Goal: Find specific page/section: Find specific page/section

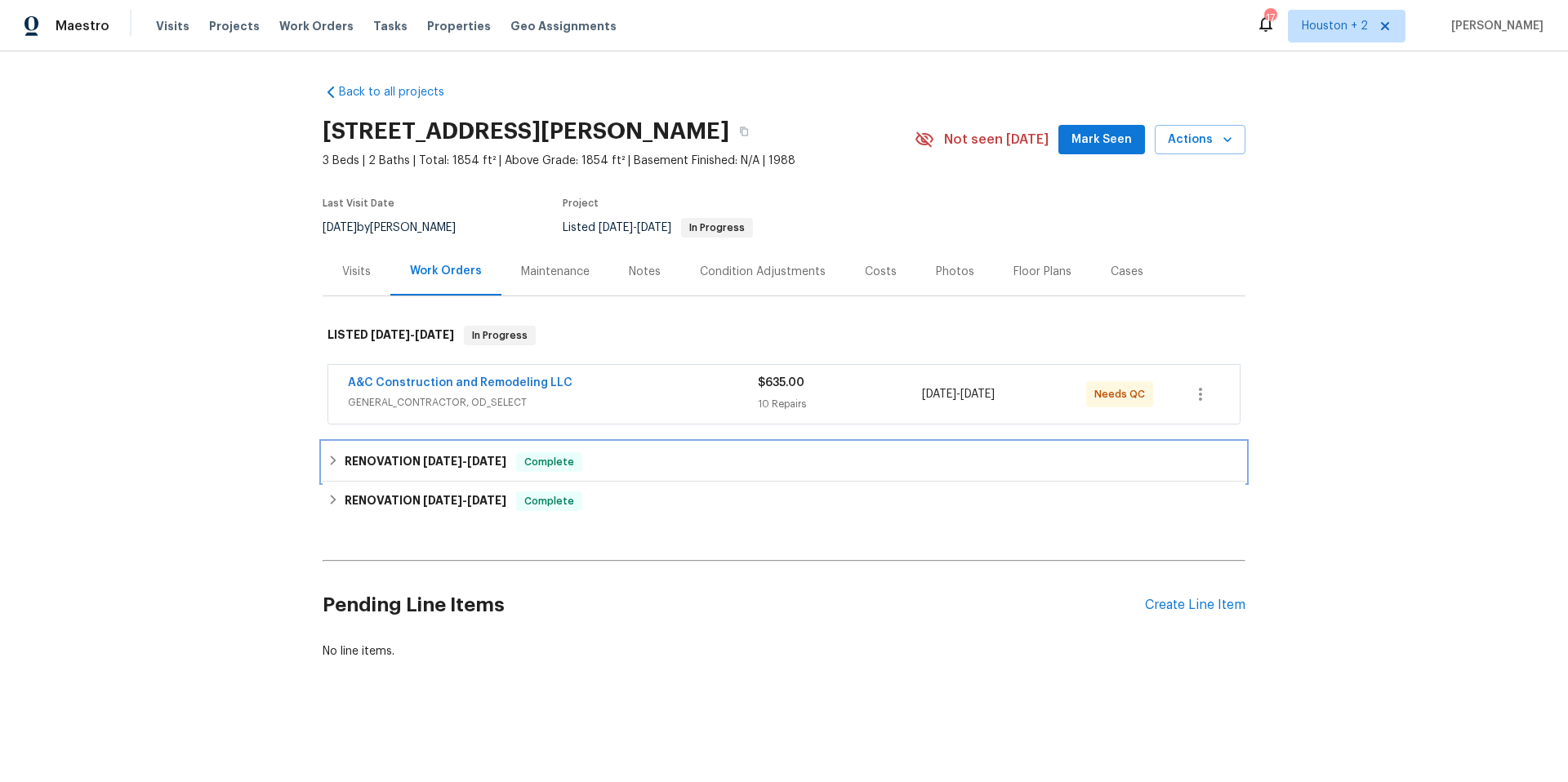
click at [457, 467] on h6 "RENOVATION [DATE] - [DATE]" at bounding box center [426, 462] width 162 height 20
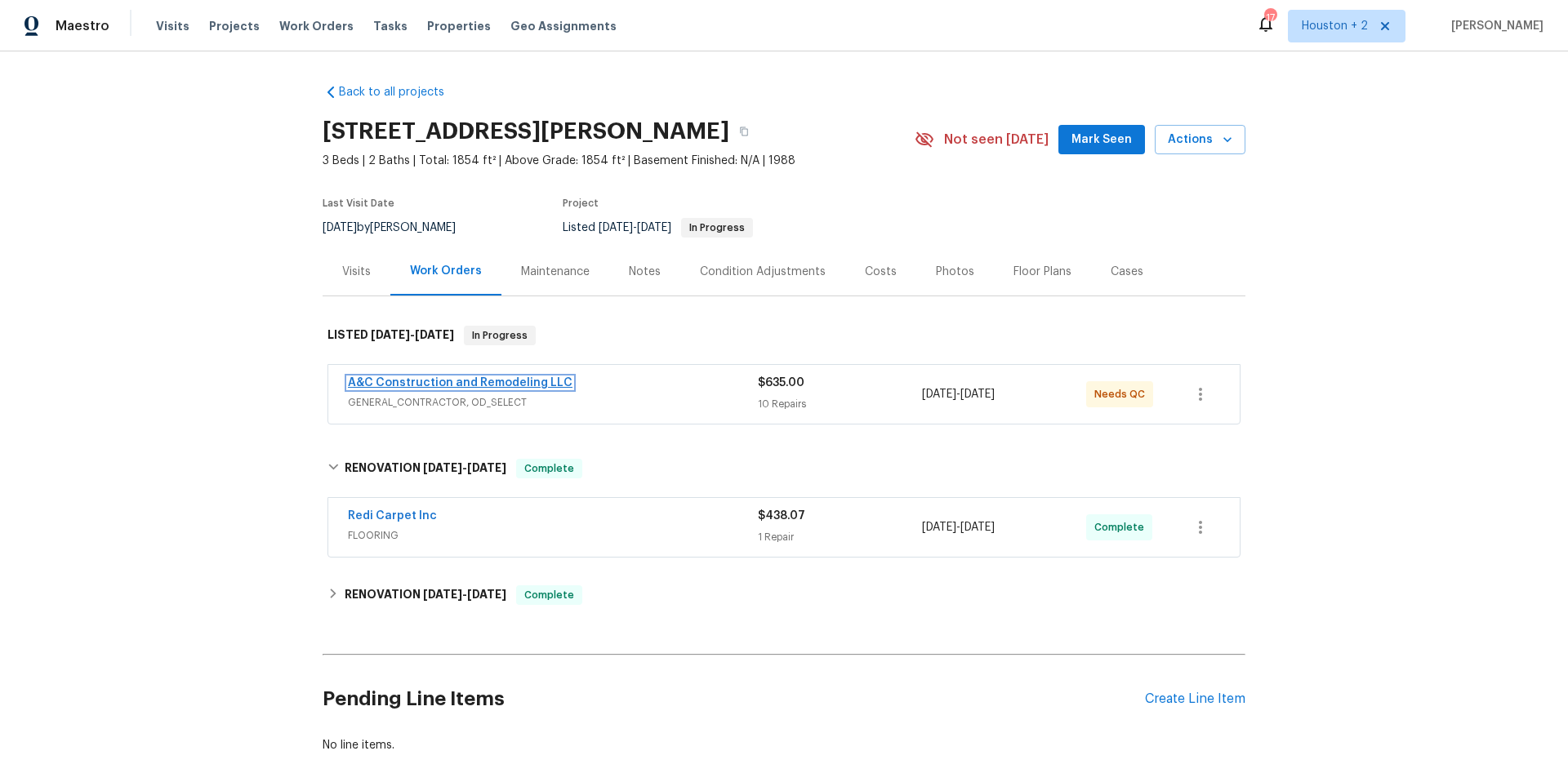
click at [482, 377] on link "A&C Construction and Remodeling LLC" at bounding box center [459, 383] width 224 height 12
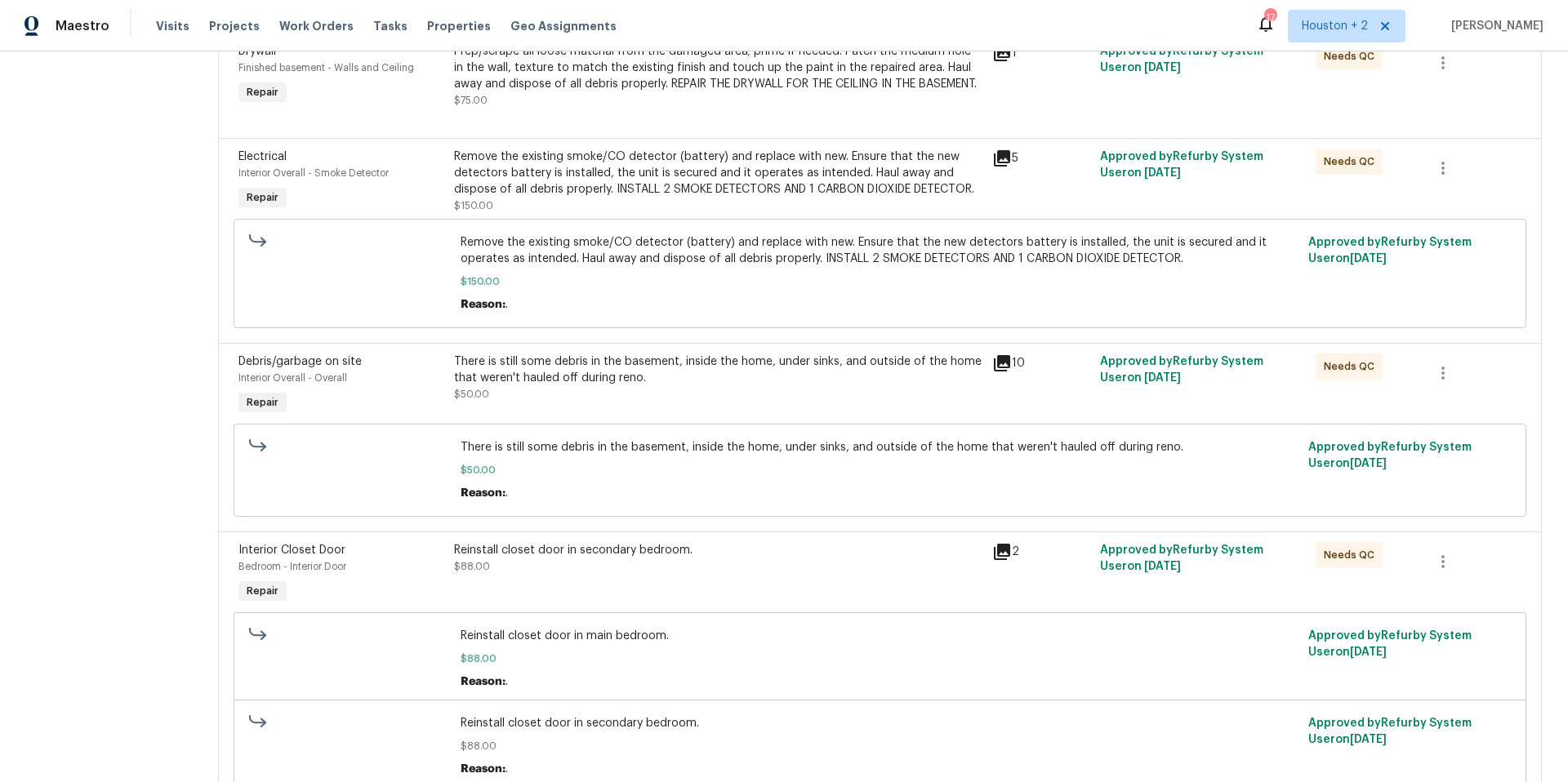
scroll to position [1294, 0]
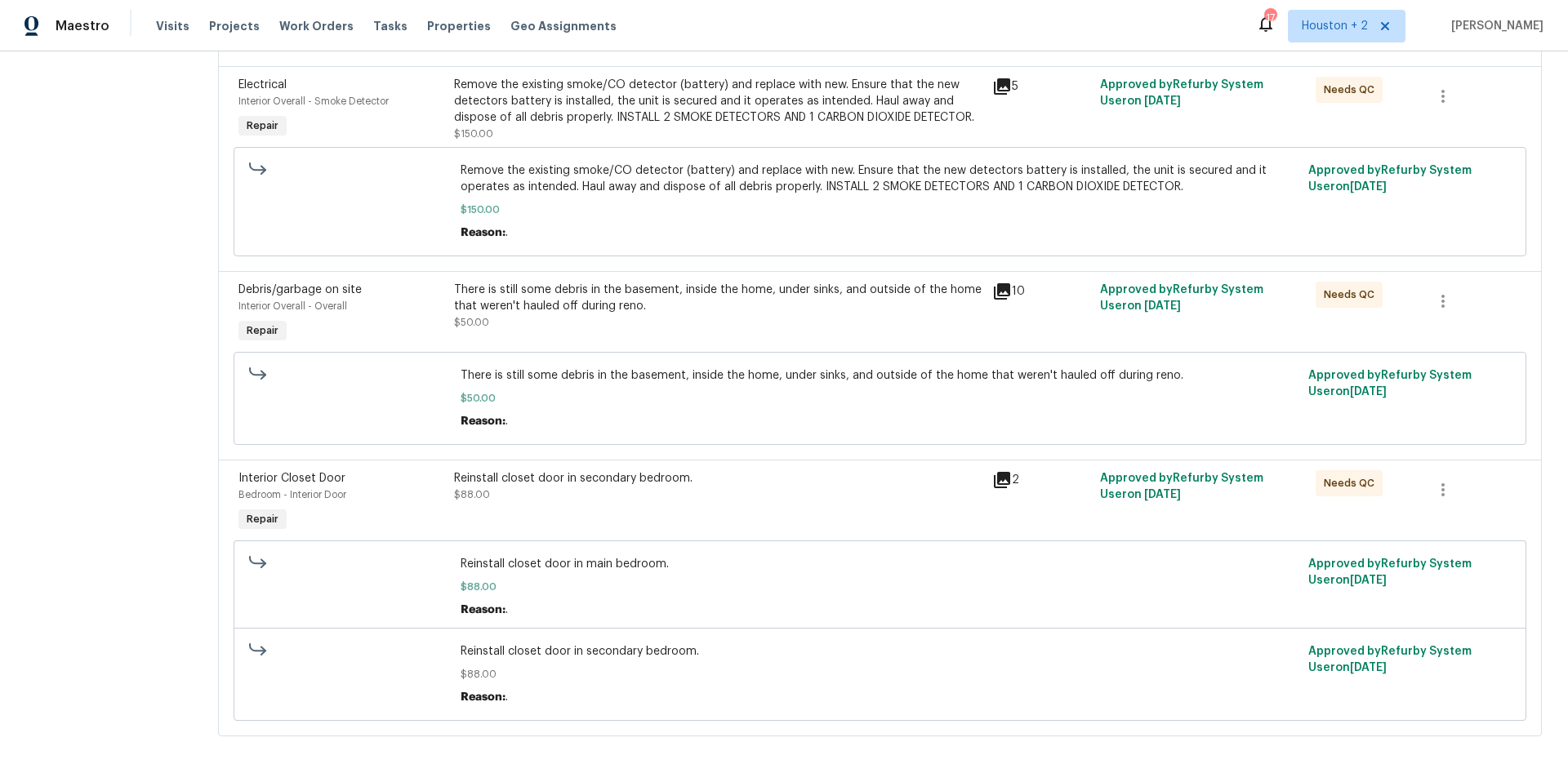
click at [993, 472] on icon at bounding box center [1001, 480] width 17 height 17
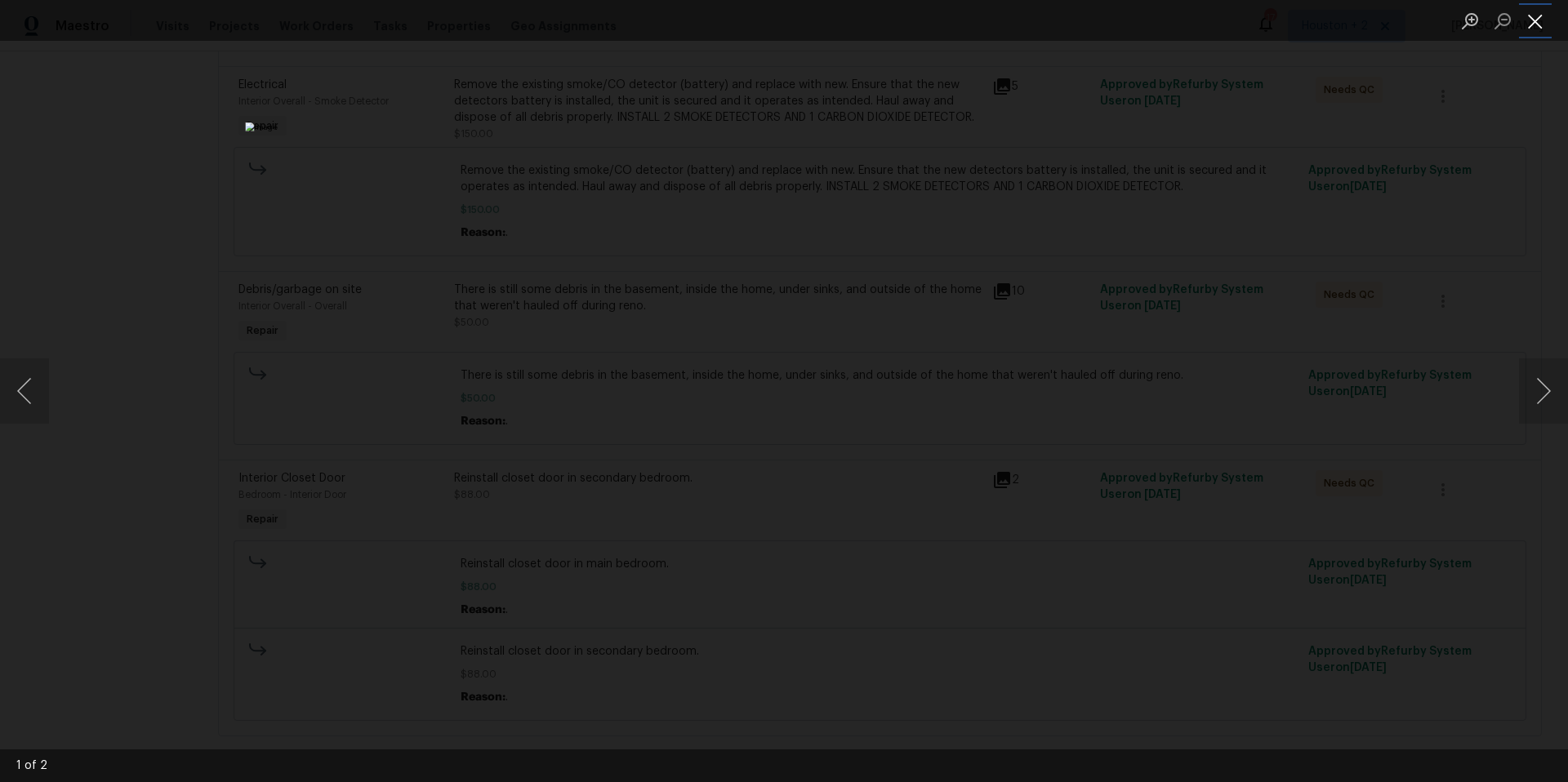
click at [1534, 20] on button "Close lightbox" at bounding box center [1534, 21] width 33 height 29
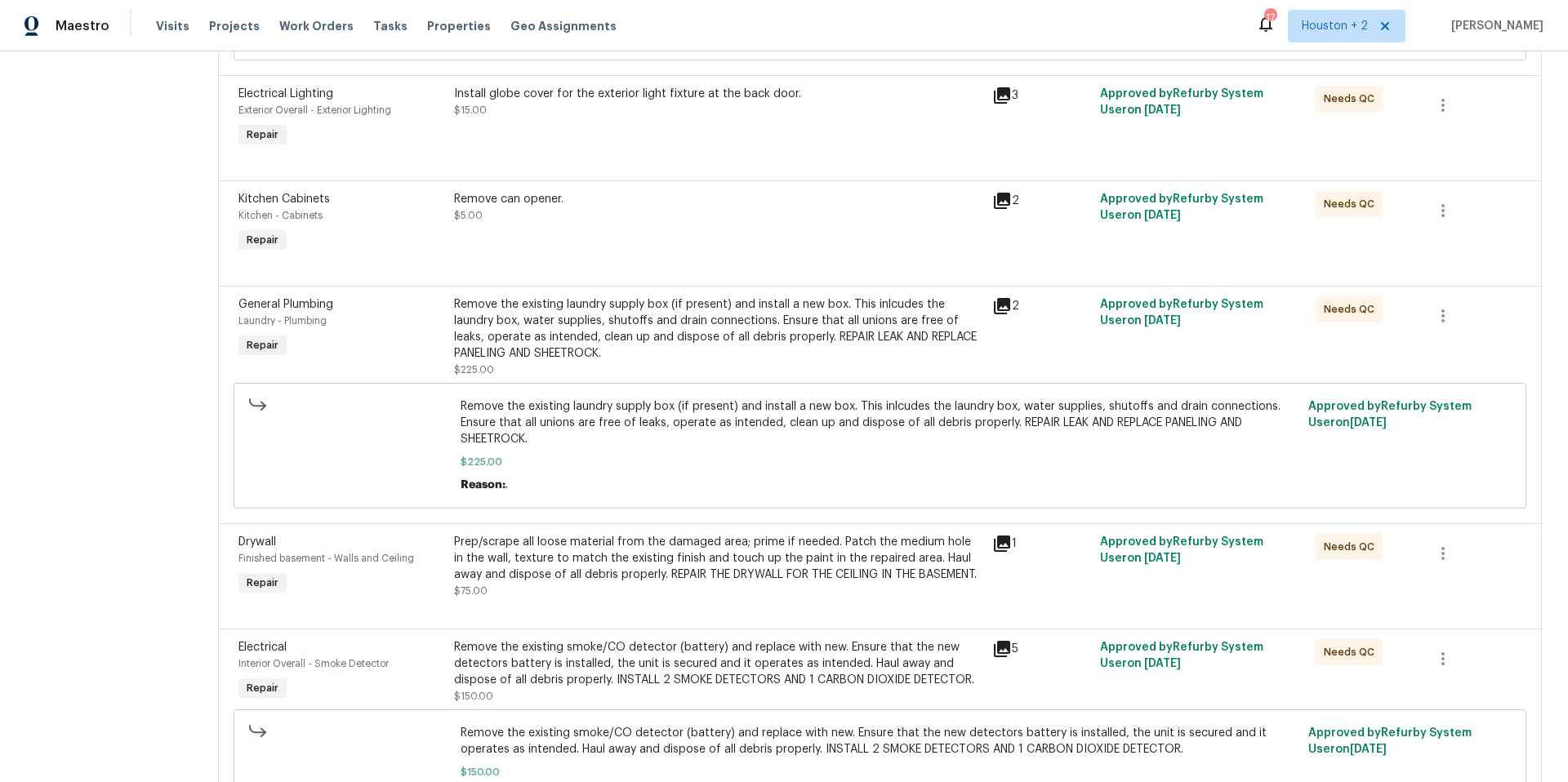
scroll to position [572, 0]
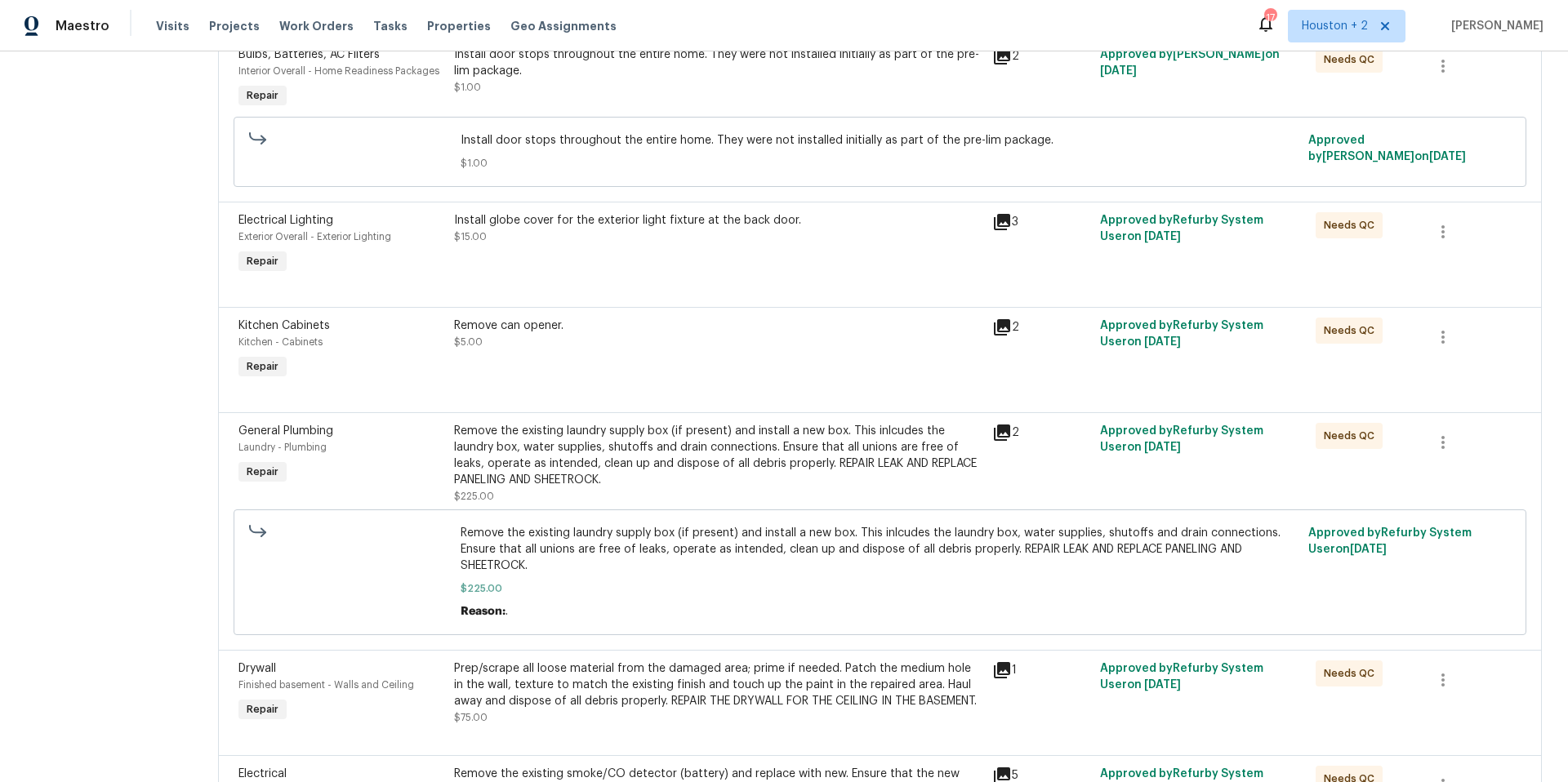
click at [996, 325] on icon at bounding box center [1001, 327] width 17 height 17
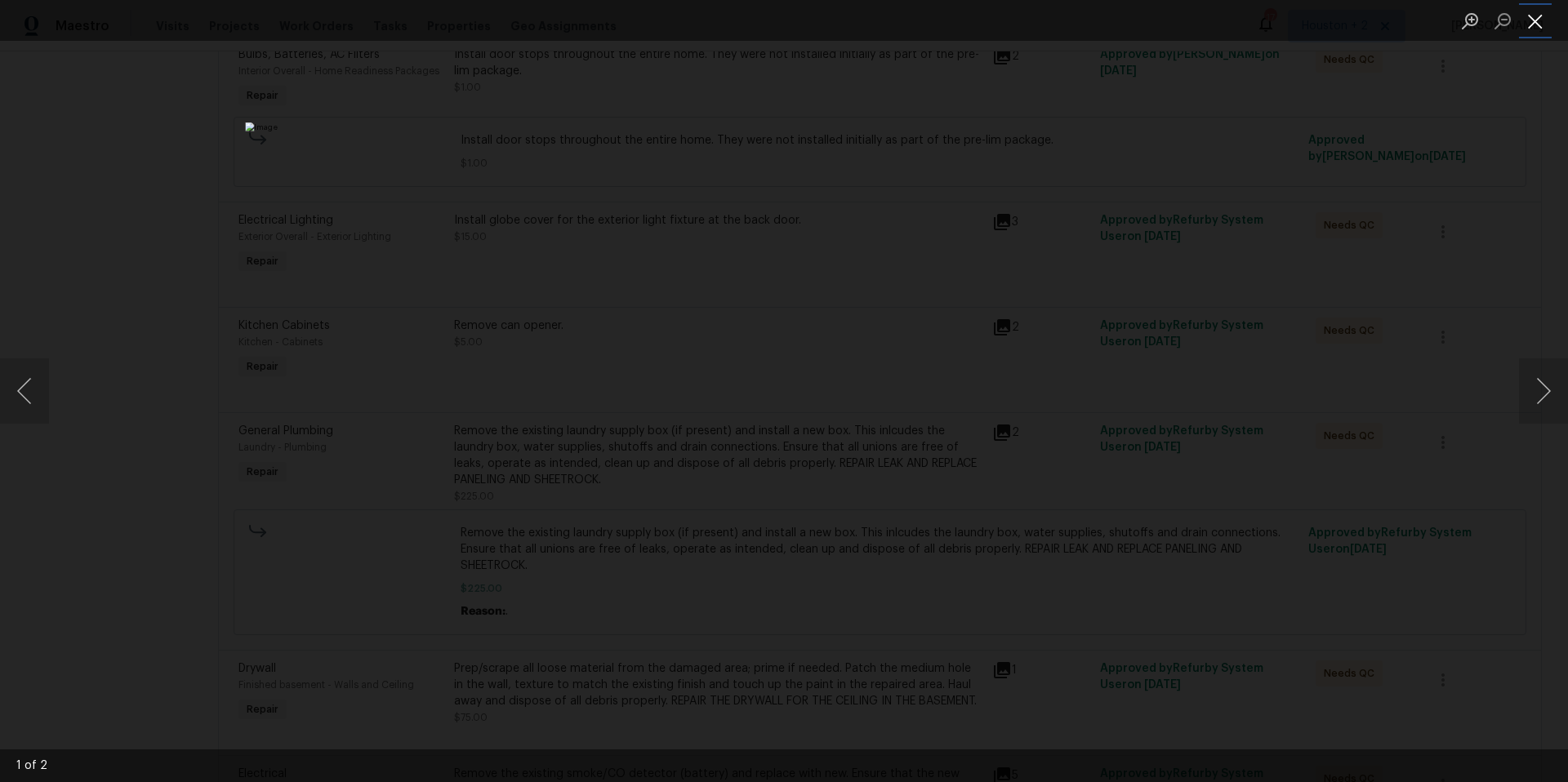
click at [1533, 23] on button "Close lightbox" at bounding box center [1534, 21] width 33 height 29
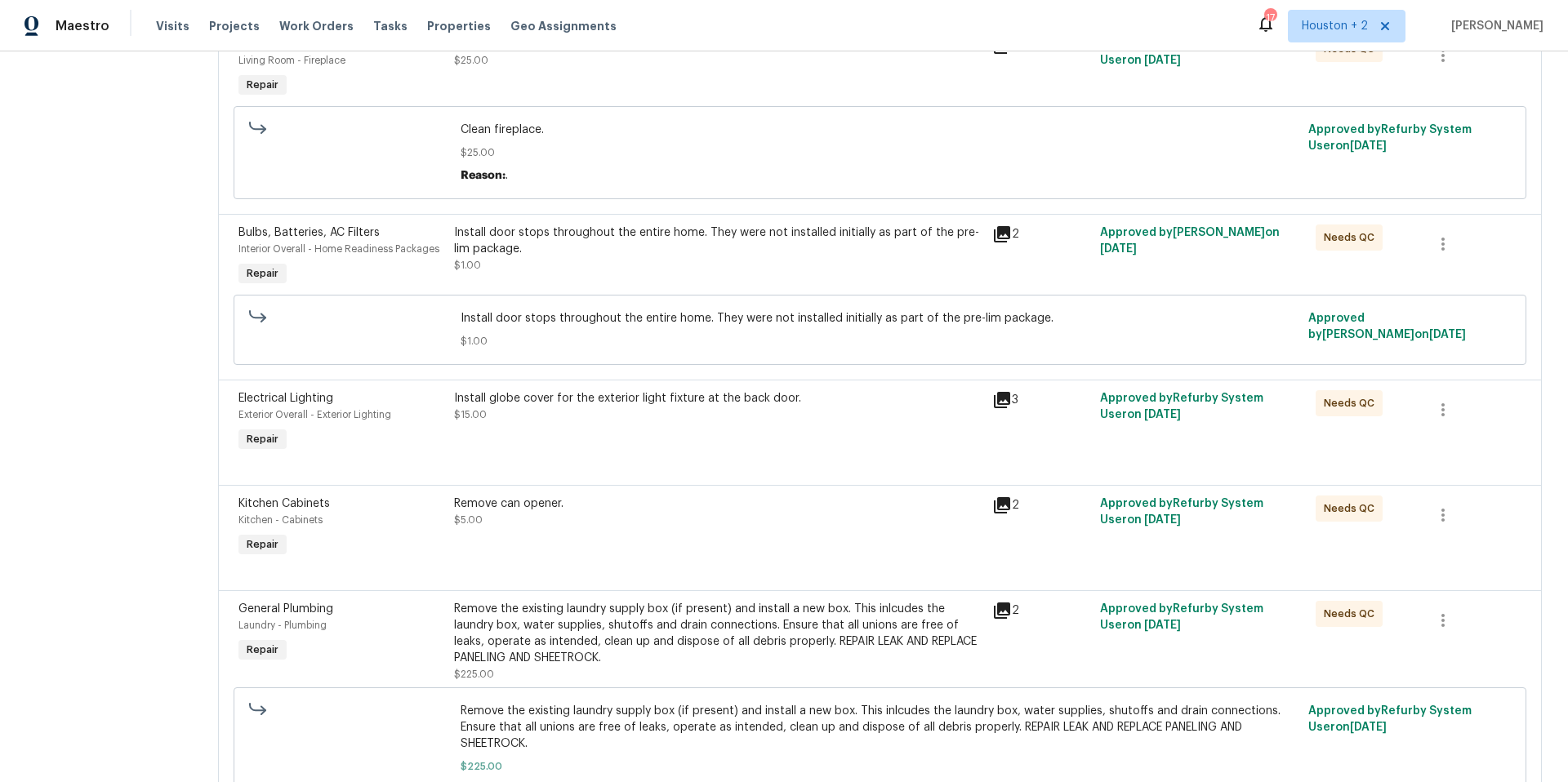
scroll to position [0, 0]
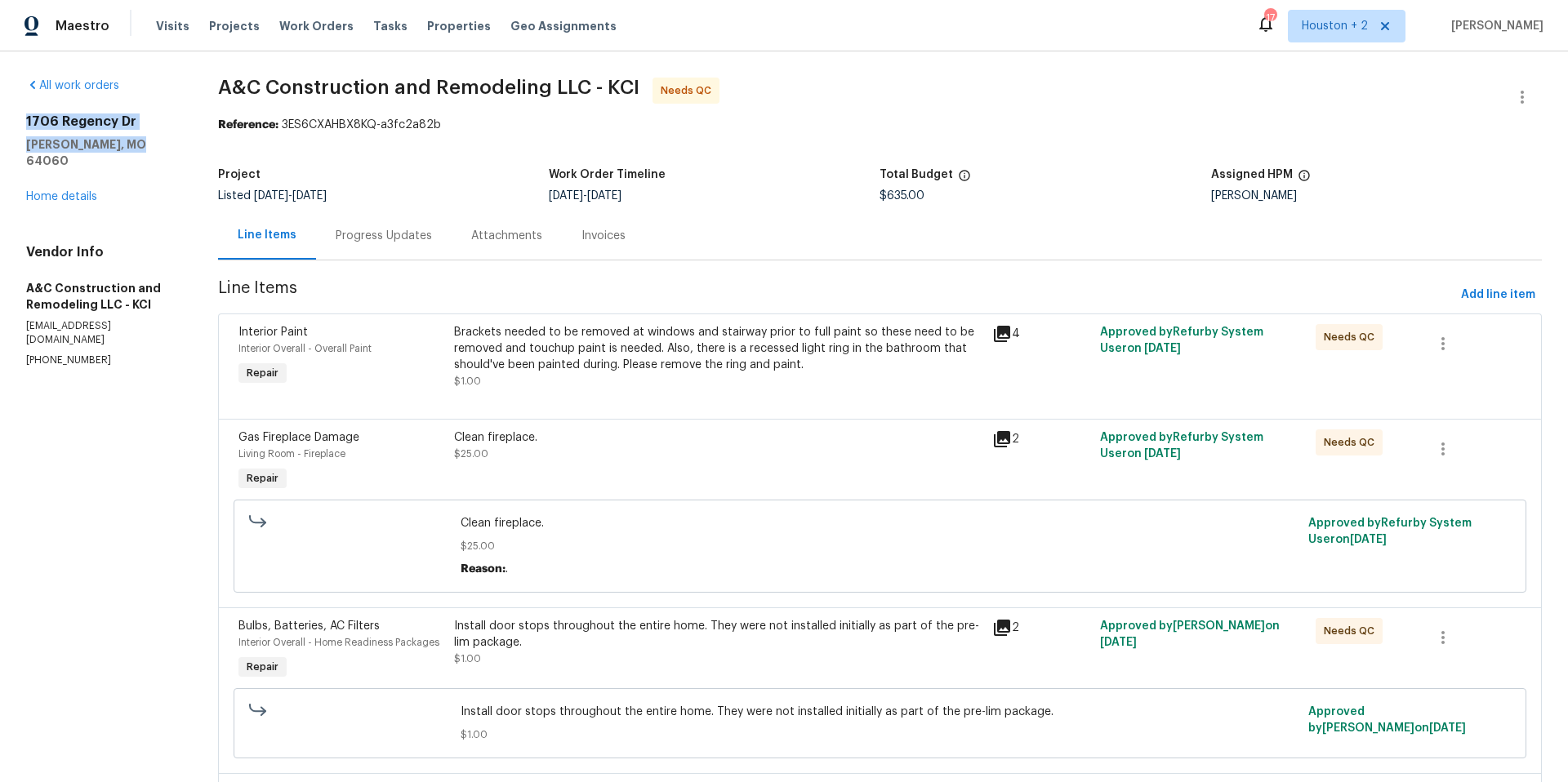
drag, startPoint x: 28, startPoint y: 119, endPoint x: 148, endPoint y: 139, distance: 121.7
click at [148, 139] on div "[STREET_ADDRESS][PERSON_NAME]" at bounding box center [102, 141] width 153 height 55
copy div "[STREET_ADDRESS][PERSON_NAME]"
click at [282, 233] on div "Line Items" at bounding box center [268, 235] width 59 height 17
click at [43, 173] on div "[STREET_ADDRESS][PERSON_NAME] Home details" at bounding box center [102, 159] width 153 height 92
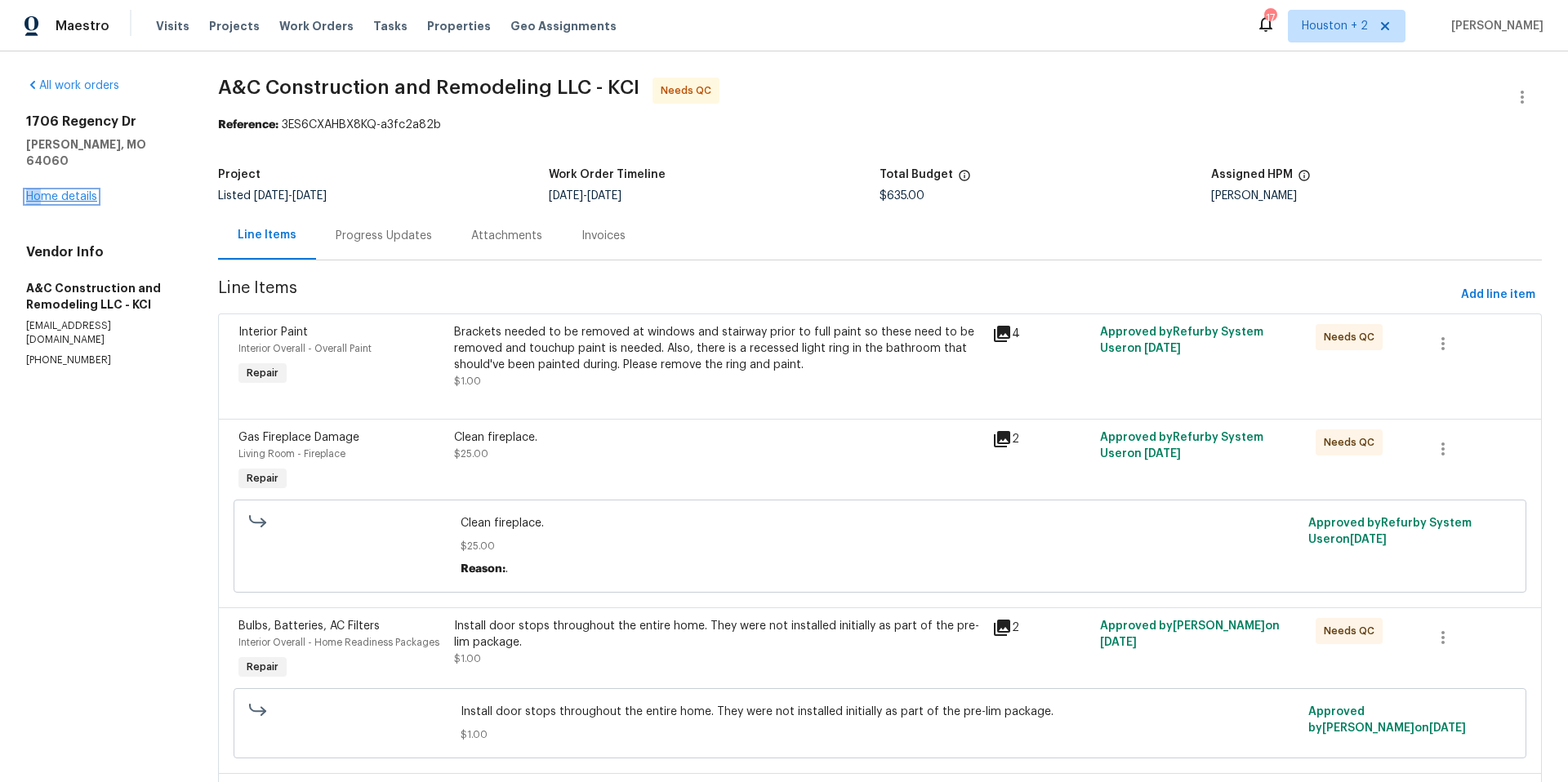
click at [49, 191] on link "Home details" at bounding box center [61, 196] width 71 height 12
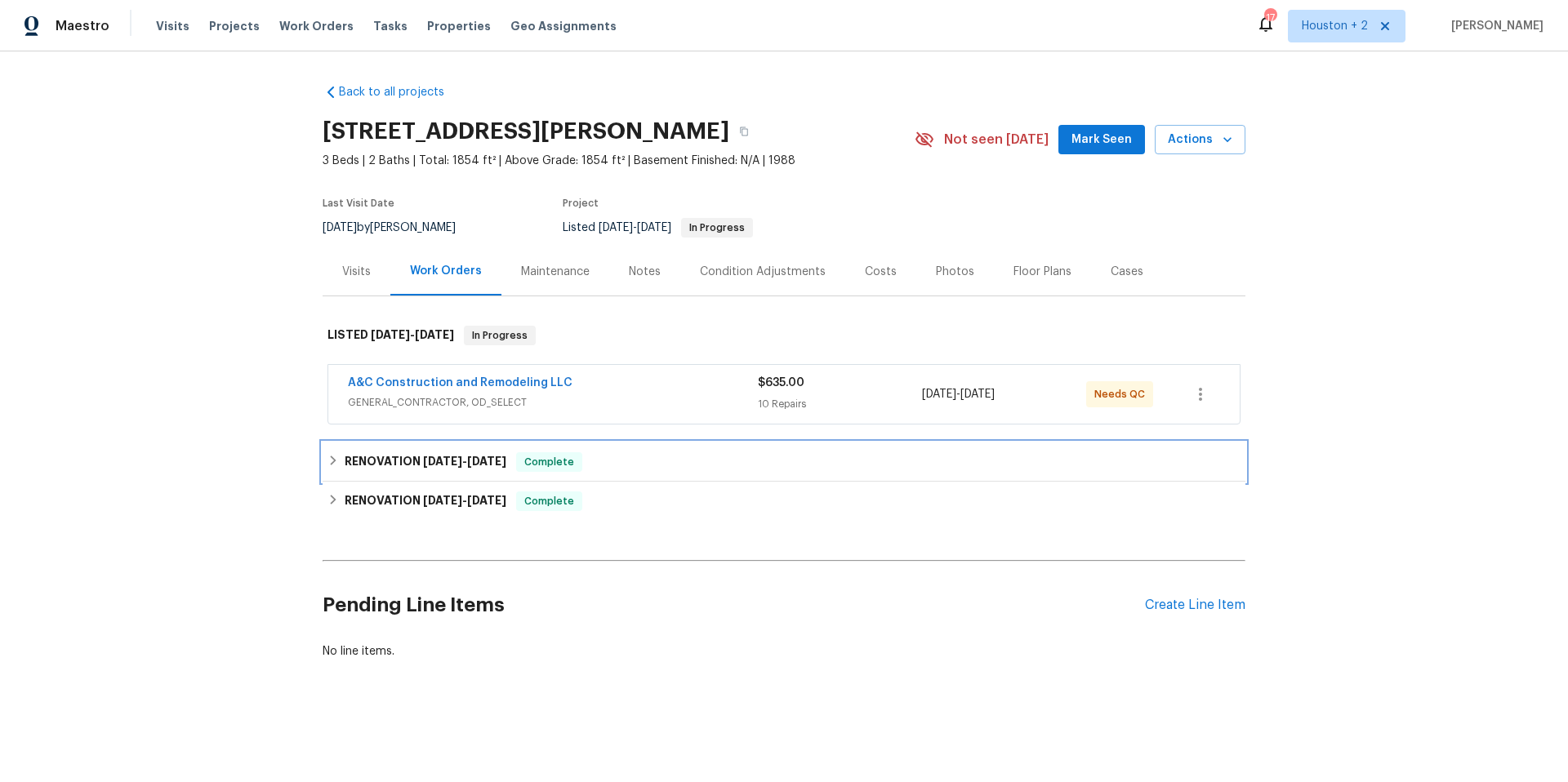
click at [435, 458] on span "[DATE]" at bounding box center [442, 461] width 39 height 12
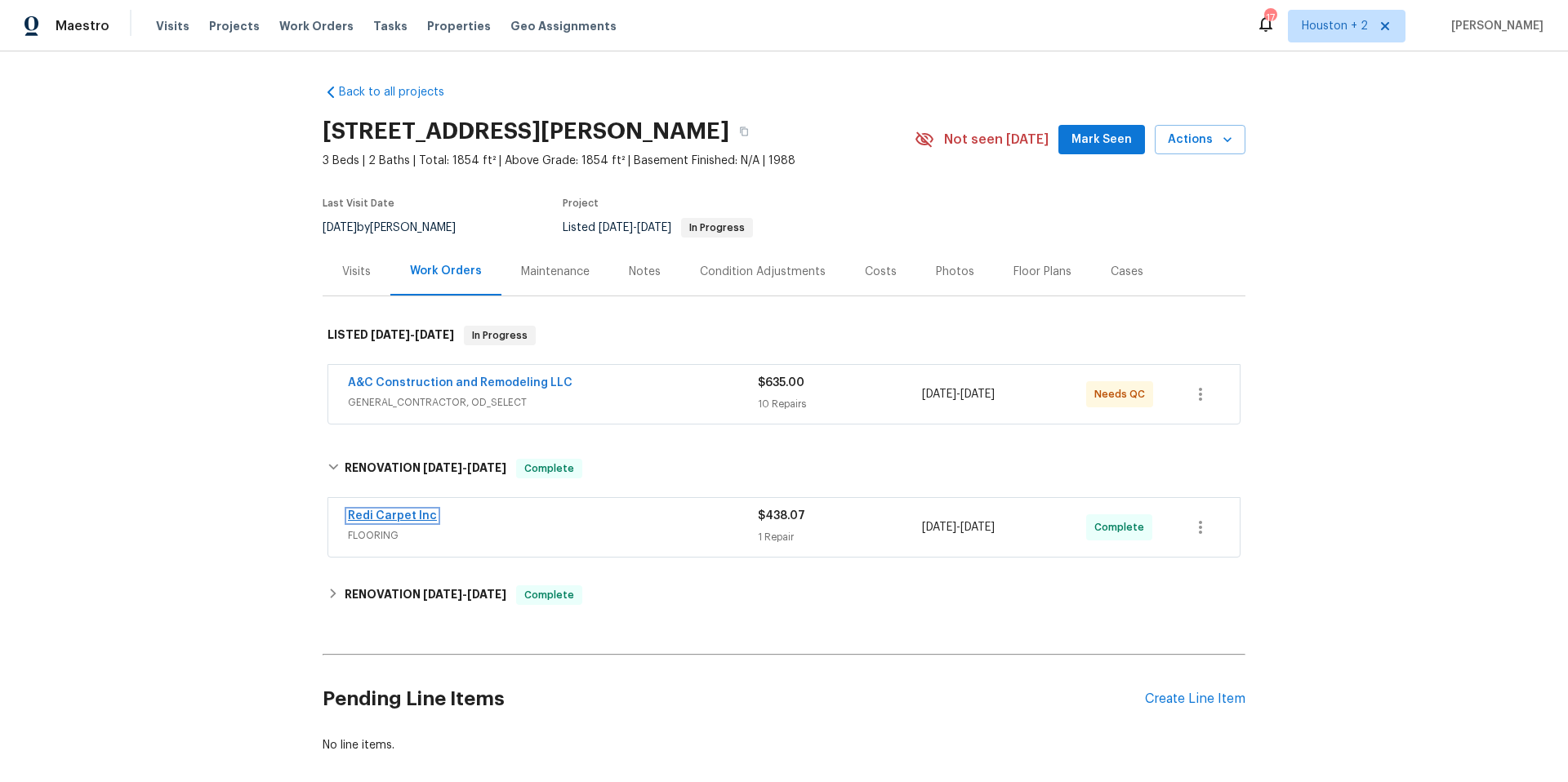
click at [397, 511] on link "Redi Carpet Inc" at bounding box center [392, 516] width 89 height 12
